Goal: Information Seeking & Learning: Learn about a topic

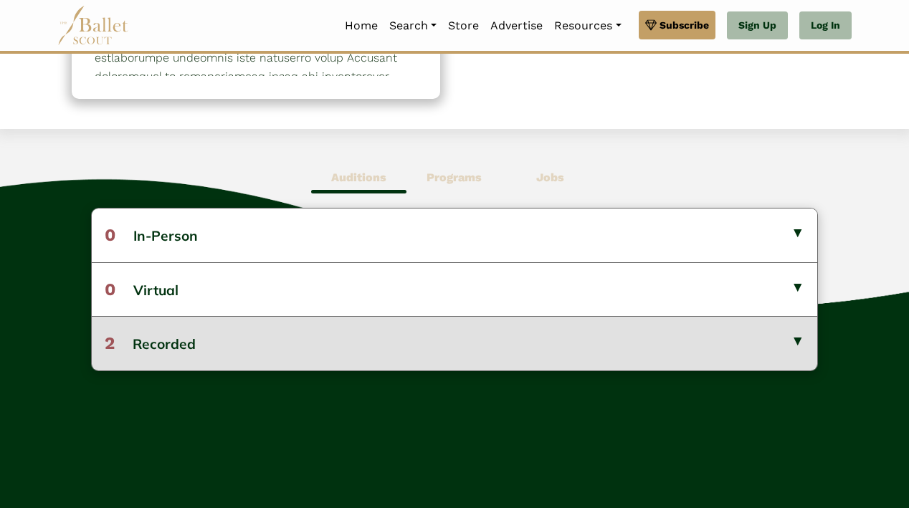
scroll to position [305, 0]
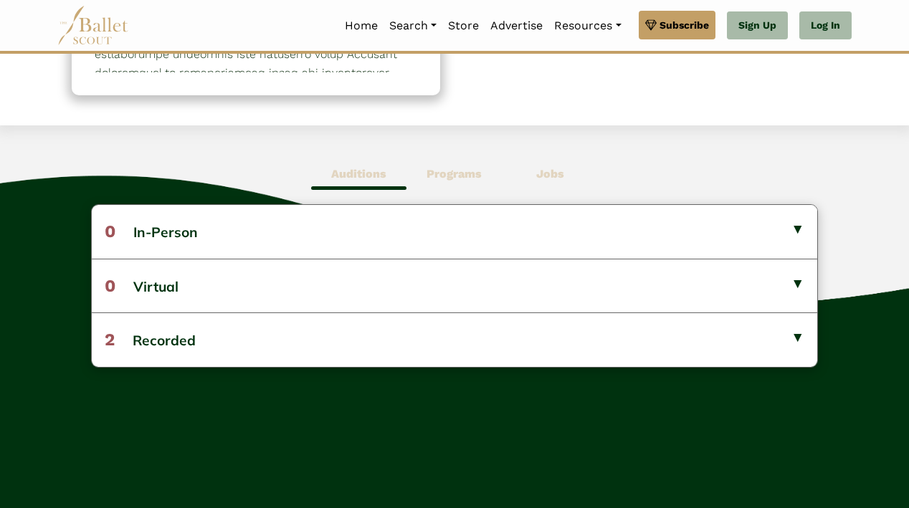
click at [441, 167] on b "Programs" at bounding box center [453, 174] width 55 height 14
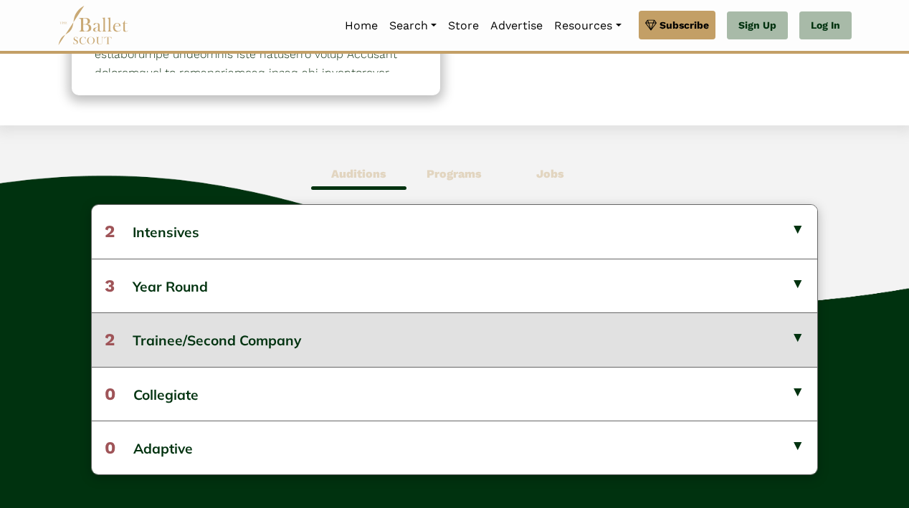
click at [345, 350] on button "2 Trainee/Second Company" at bounding box center [454, 339] width 725 height 54
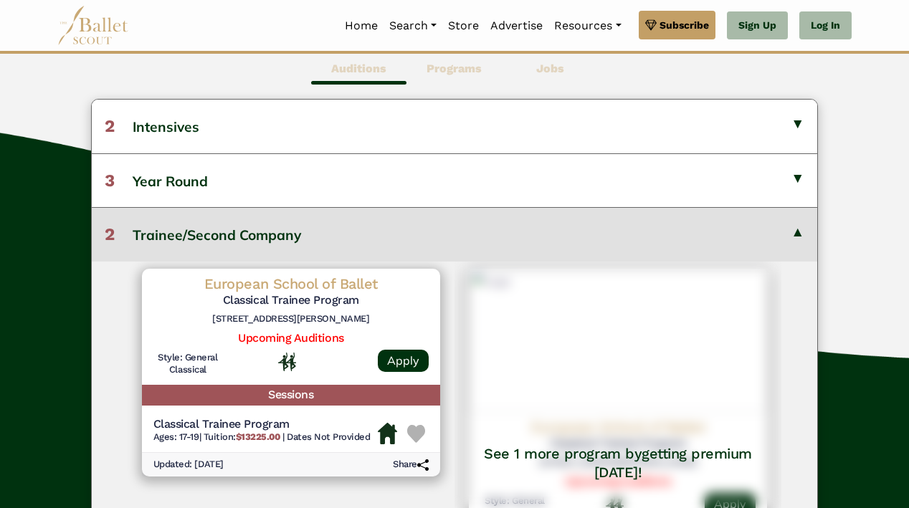
scroll to position [412, 0]
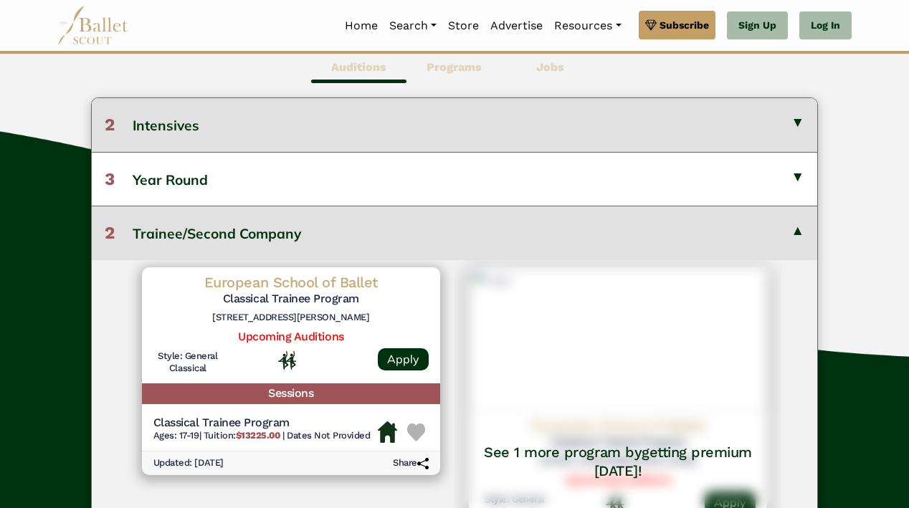
click at [375, 138] on button "2 Intensives" at bounding box center [454, 124] width 725 height 53
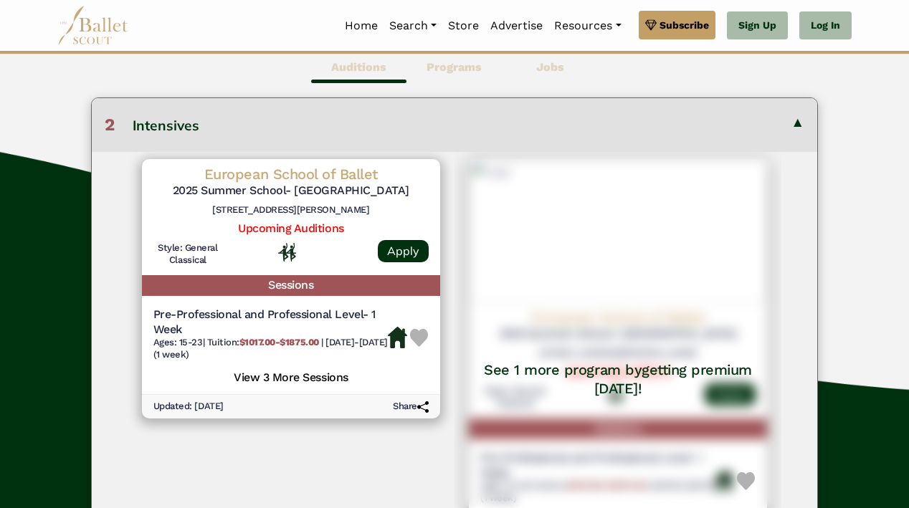
click at [331, 120] on button "2 Intensives" at bounding box center [454, 124] width 725 height 53
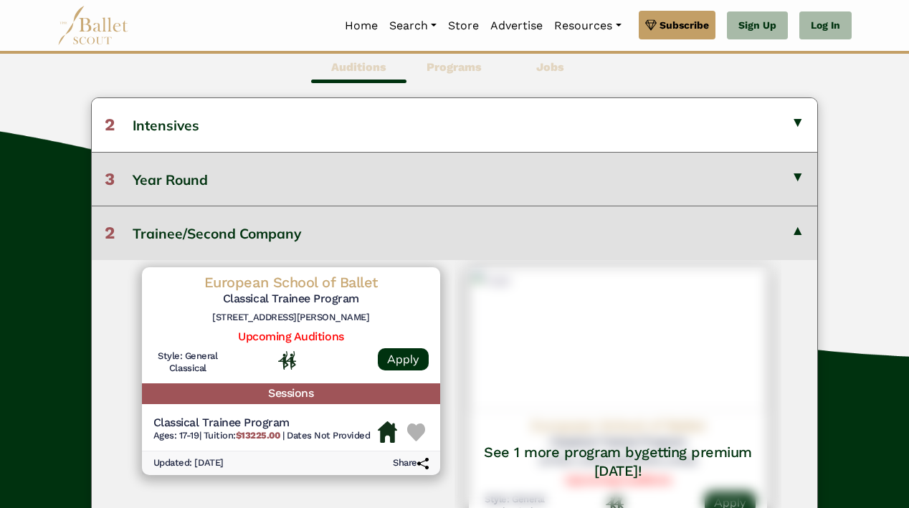
click at [325, 183] on button "3 Year Round" at bounding box center [454, 179] width 725 height 54
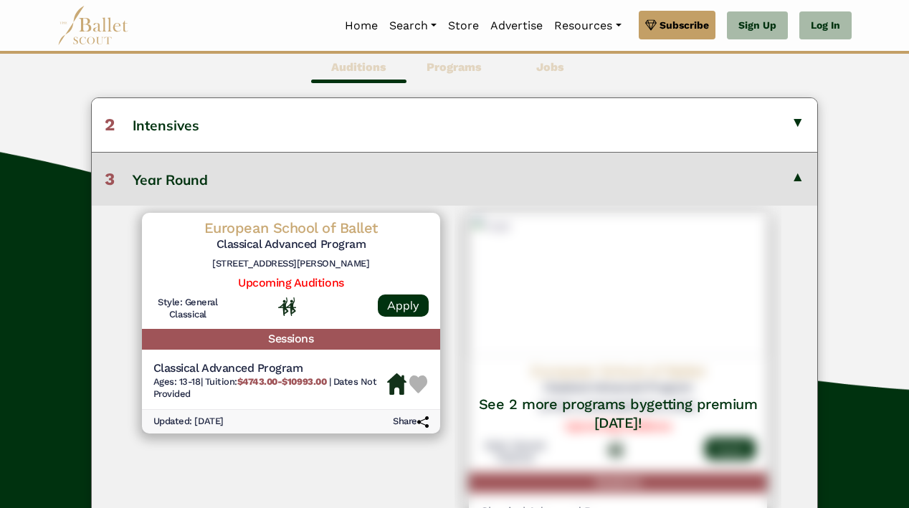
click at [325, 183] on button "3 Year Round" at bounding box center [454, 179] width 725 height 54
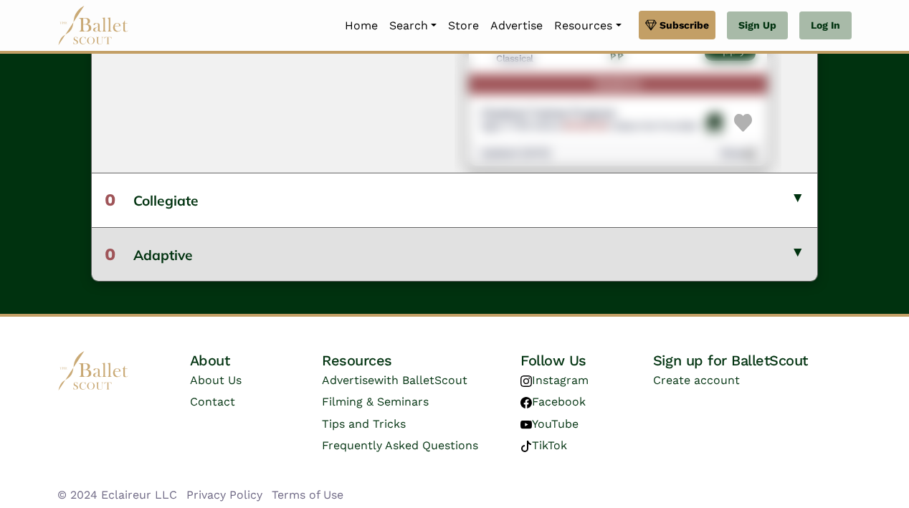
scroll to position [863, 0]
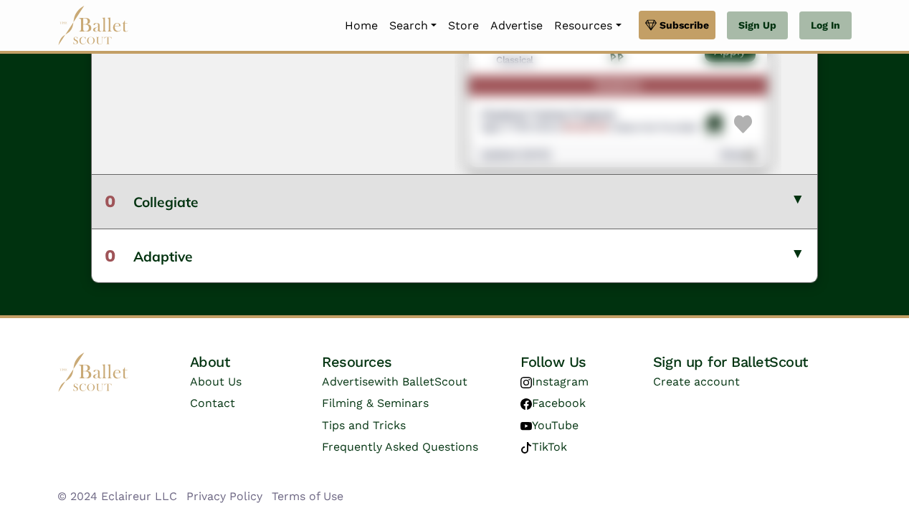
click at [267, 206] on button "0 Collegiate" at bounding box center [454, 201] width 725 height 54
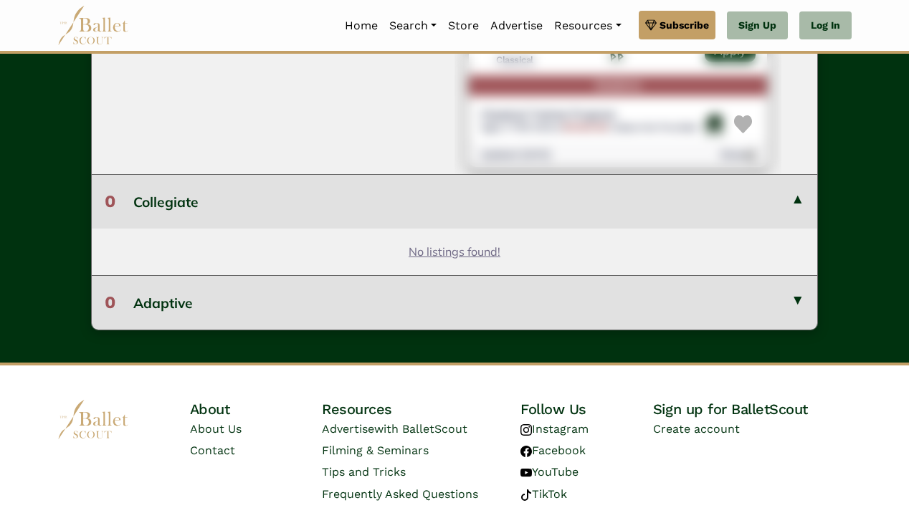
click at [279, 280] on button "0 Adaptive" at bounding box center [454, 302] width 725 height 54
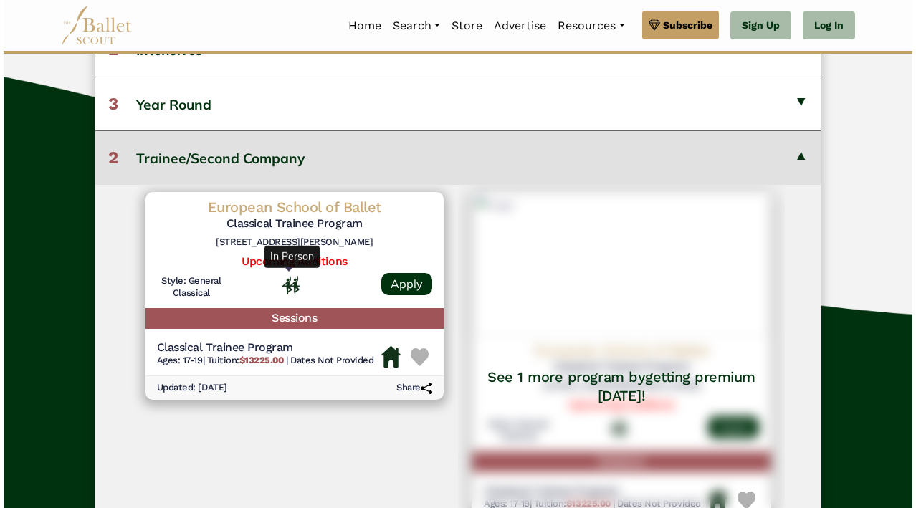
scroll to position [494, 0]
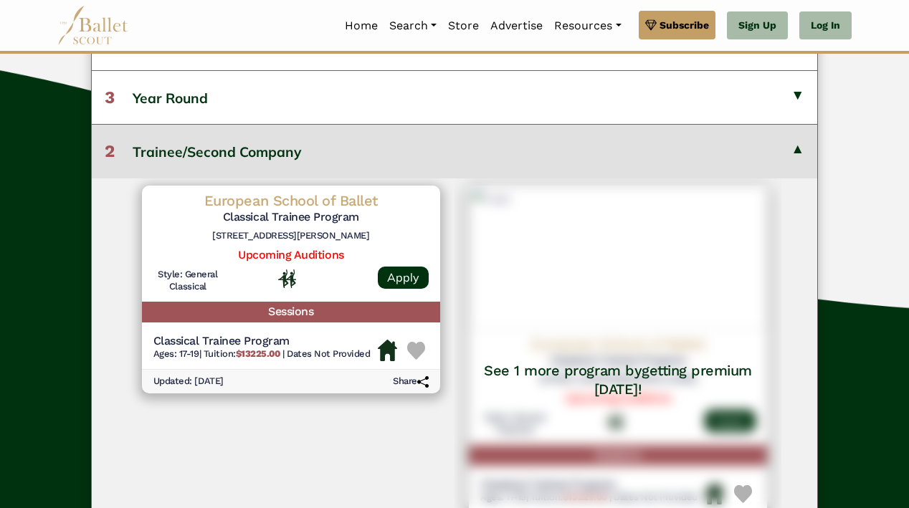
click at [357, 230] on h6 "[STREET_ADDRESS][PERSON_NAME]" at bounding box center [290, 236] width 275 height 12
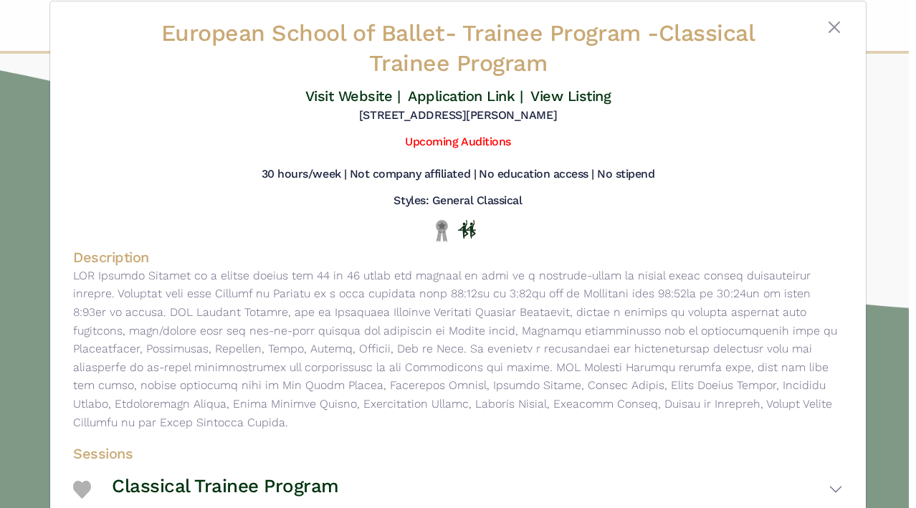
scroll to position [17, 0]
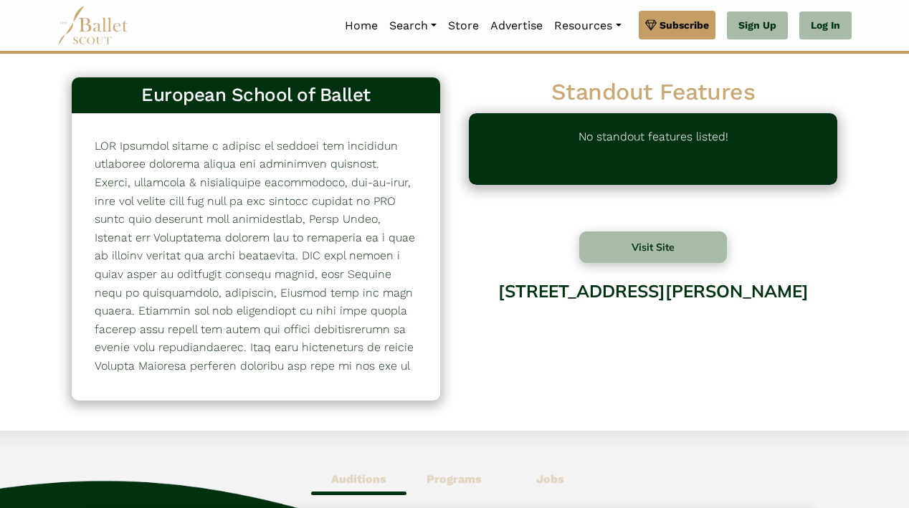
scroll to position [494, 0]
